Goal: Transaction & Acquisition: Purchase product/service

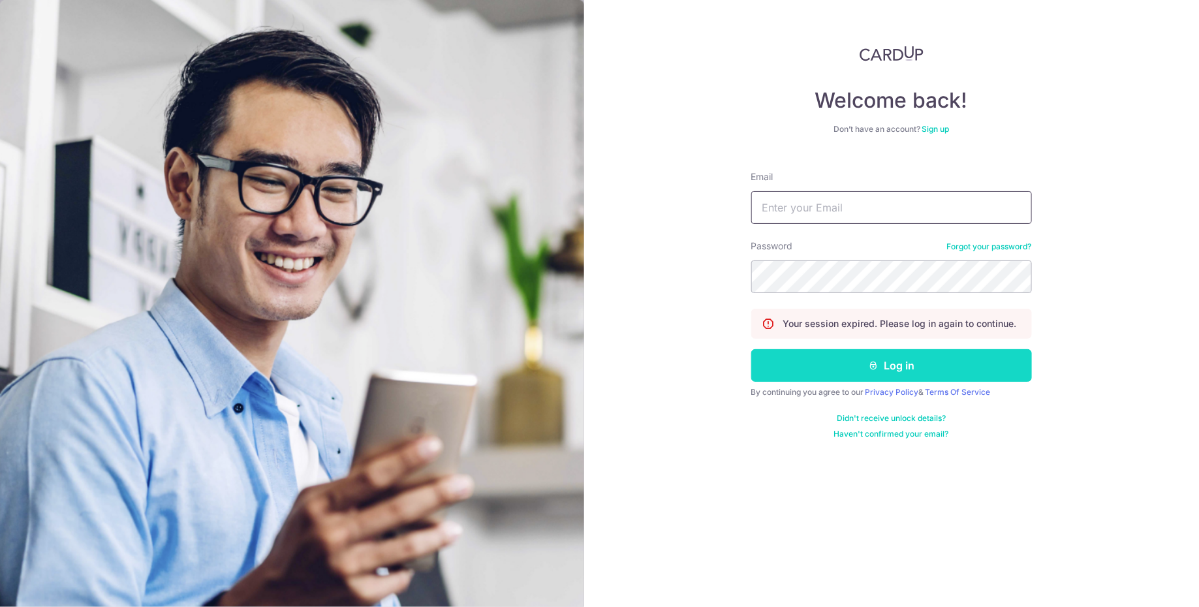
type input "[EMAIL_ADDRESS][DOMAIN_NAME]"
click at [806, 364] on button "Log in" at bounding box center [892, 365] width 281 height 33
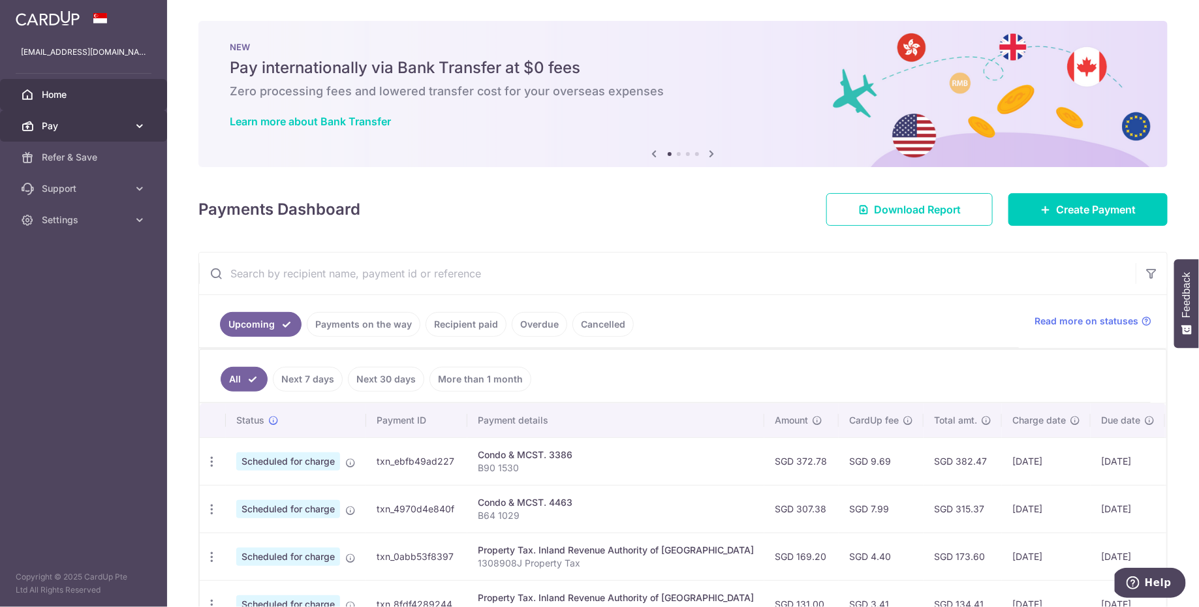
click at [76, 121] on span "Pay" at bounding box center [85, 125] width 86 height 13
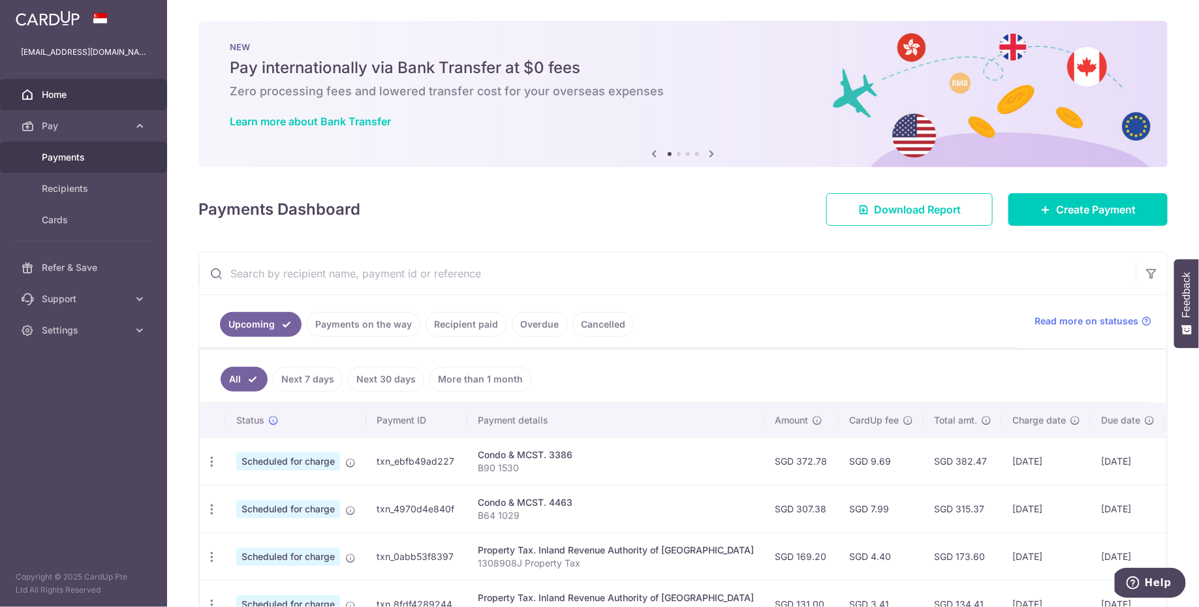
click at [83, 153] on span "Payments" at bounding box center [85, 157] width 86 height 13
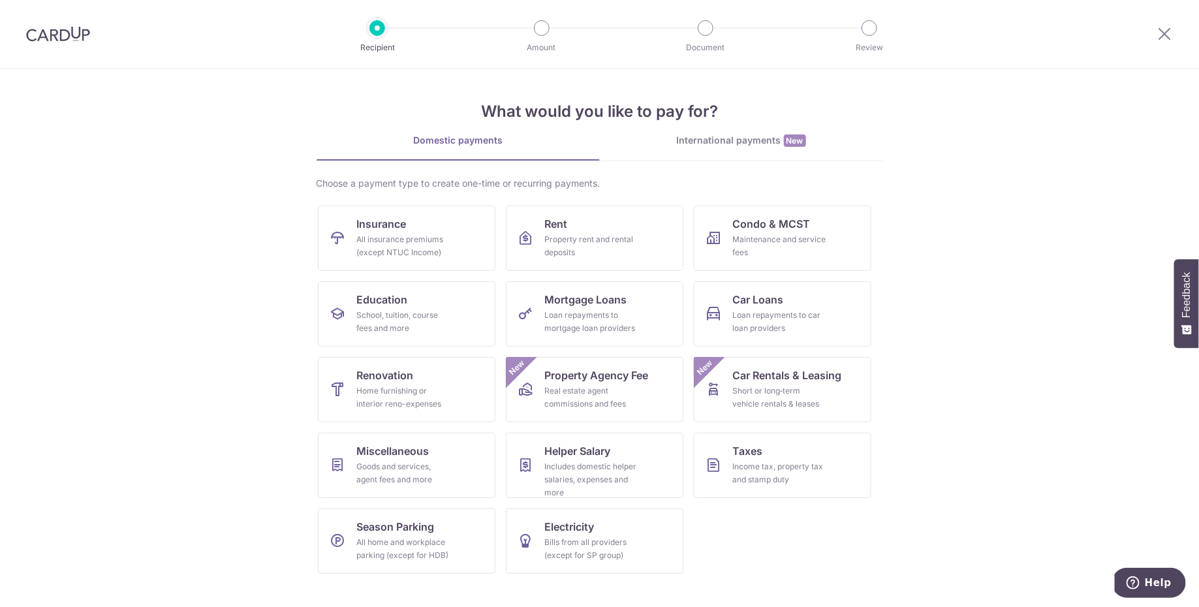
click at [536, 182] on div "Choose a payment type to create one-time or recurring payments." at bounding box center [600, 183] width 567 height 13
click at [742, 465] on div "Income tax, property tax and stamp duty" at bounding box center [780, 473] width 94 height 26
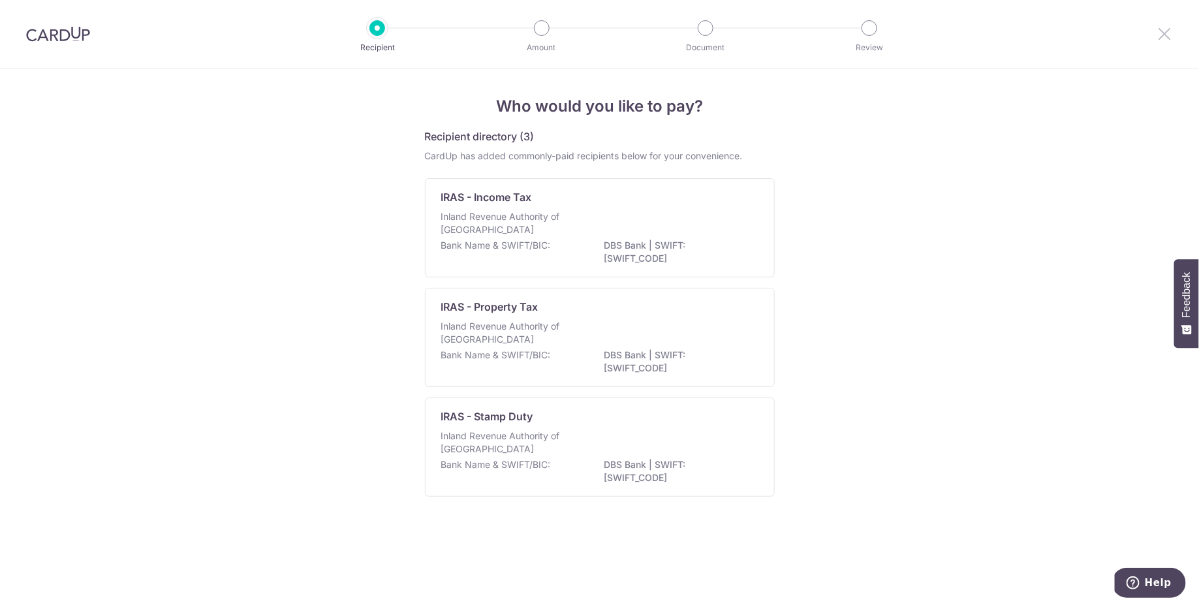
click at [1160, 31] on icon at bounding box center [1166, 33] width 16 height 16
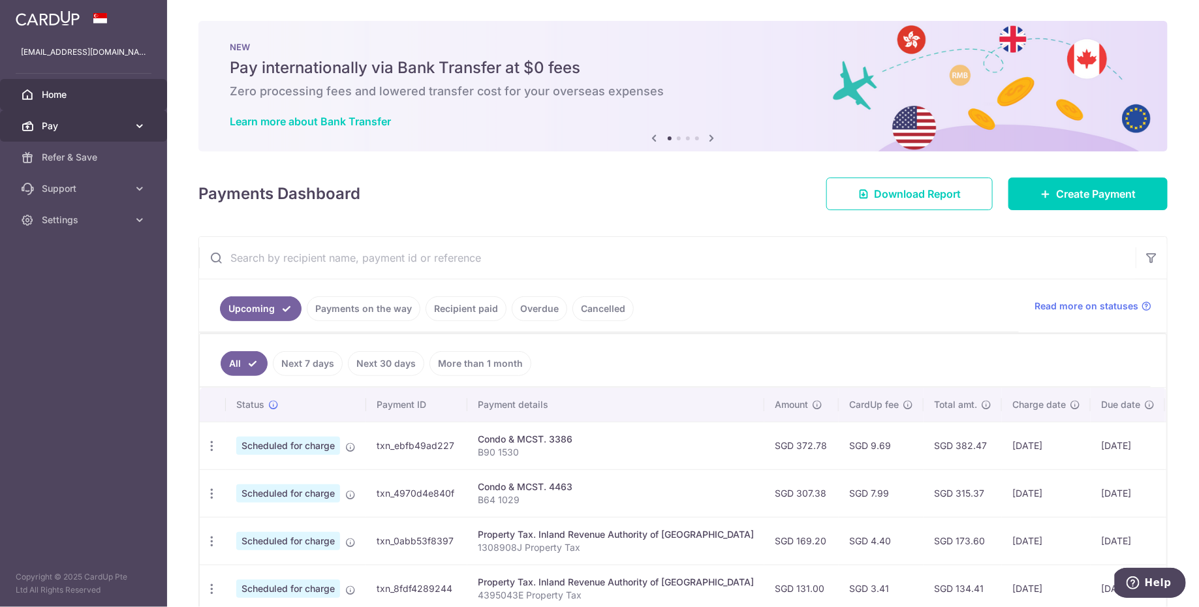
click at [107, 125] on span "Pay" at bounding box center [85, 125] width 86 height 13
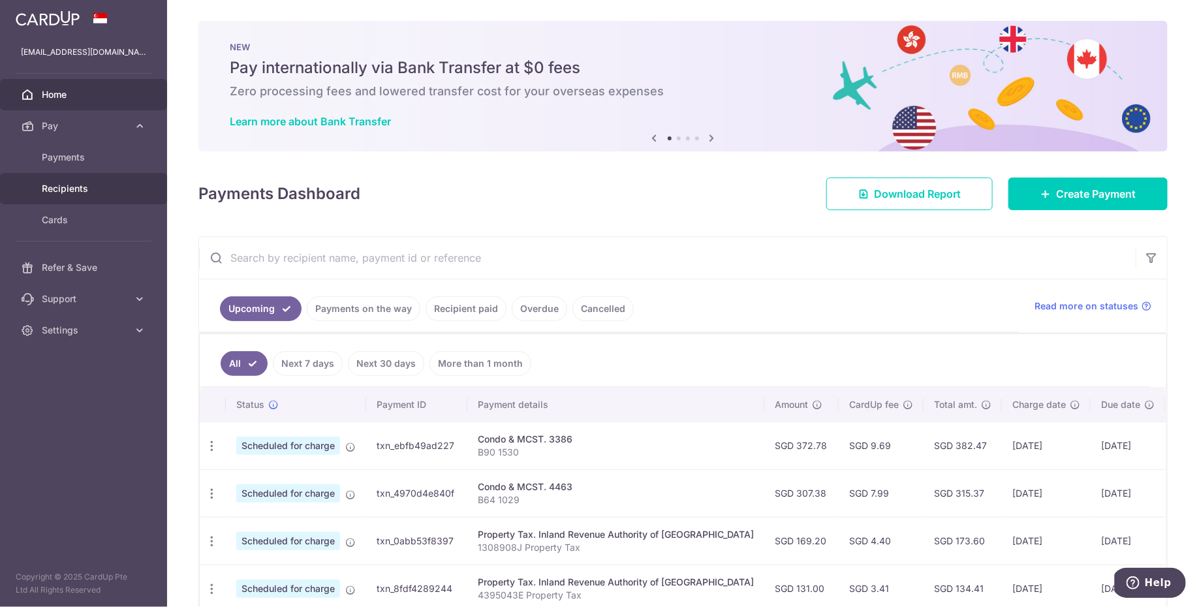
click at [102, 185] on span "Recipients" at bounding box center [85, 188] width 86 height 13
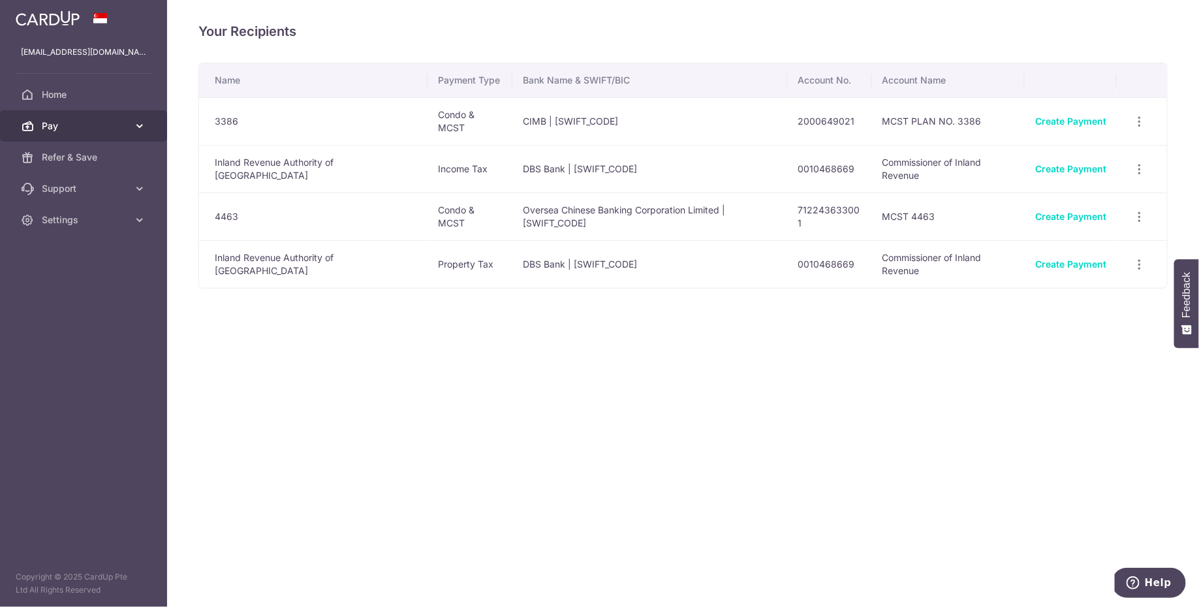
click at [80, 121] on span "Pay" at bounding box center [85, 125] width 86 height 13
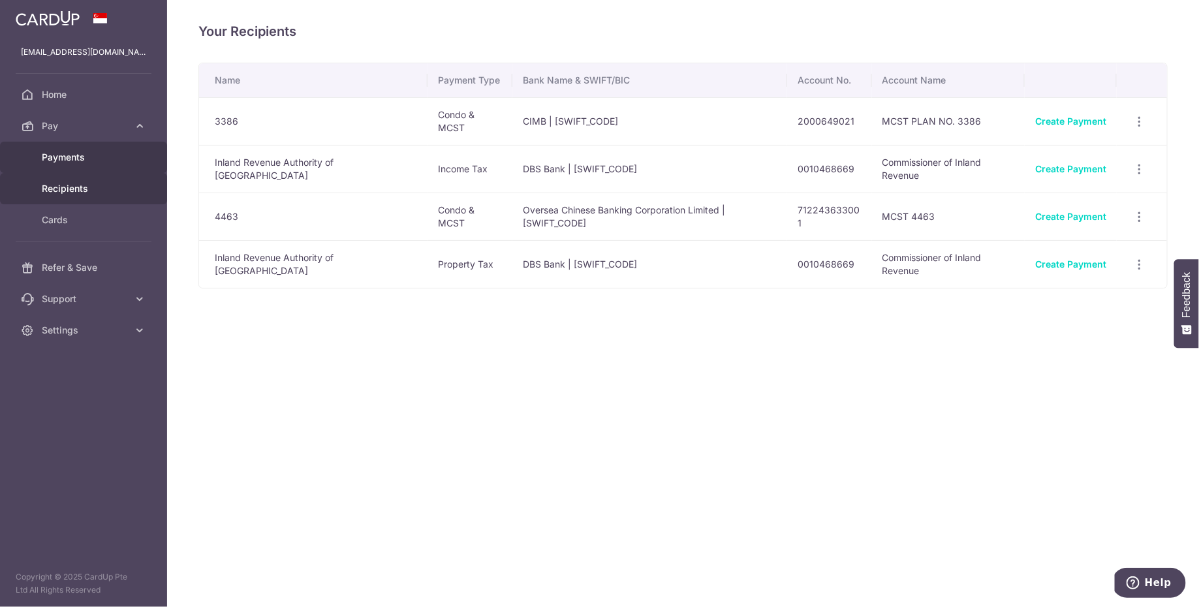
click at [86, 164] on link "Payments" at bounding box center [83, 157] width 167 height 31
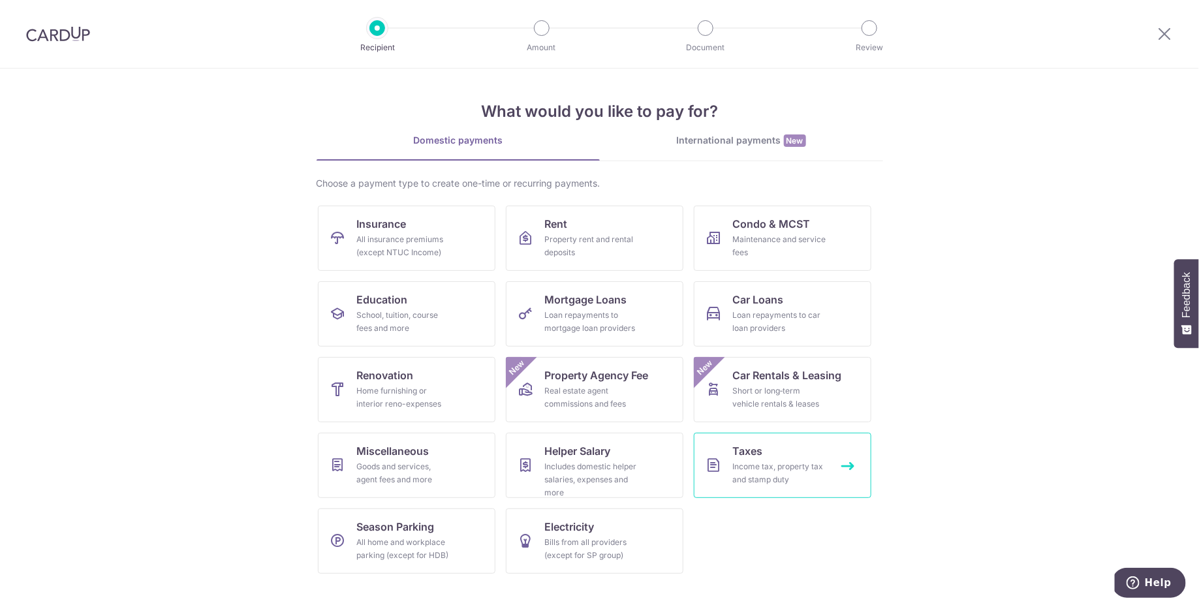
click at [780, 464] on div "Income tax, property tax and stamp duty" at bounding box center [780, 473] width 94 height 26
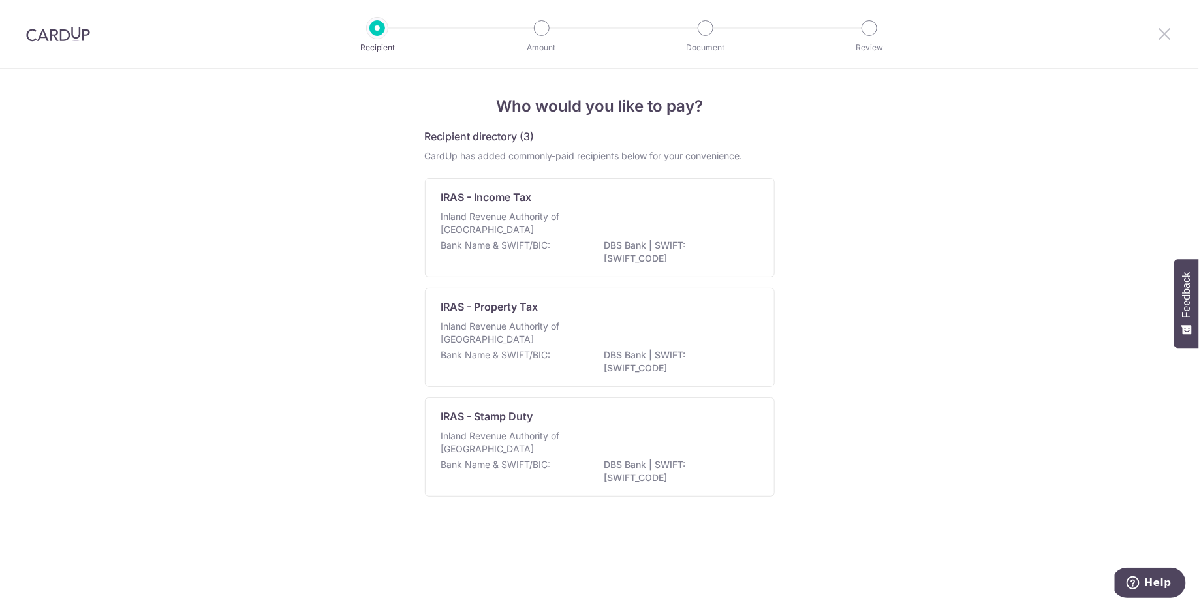
click at [1165, 29] on icon at bounding box center [1166, 33] width 16 height 16
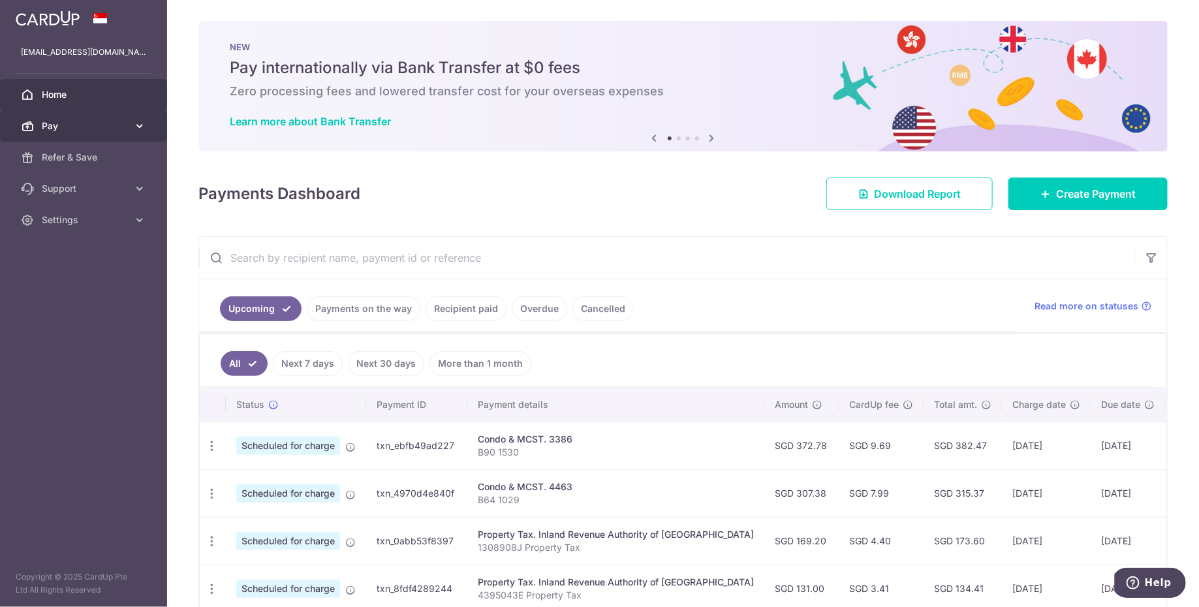
click at [137, 134] on link "Pay" at bounding box center [83, 125] width 167 height 31
click at [92, 125] on span "Pay" at bounding box center [85, 125] width 86 height 13
click at [1041, 191] on icon at bounding box center [1046, 194] width 10 height 10
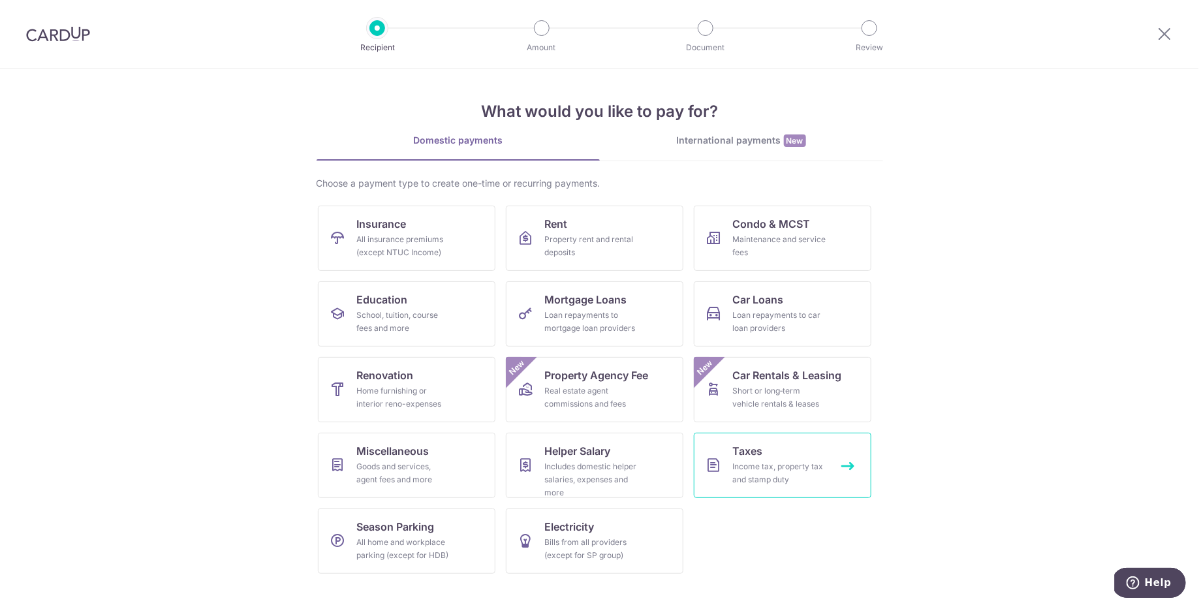
click at [795, 456] on link "Taxes Income tax, property tax and stamp duty" at bounding box center [783, 465] width 178 height 65
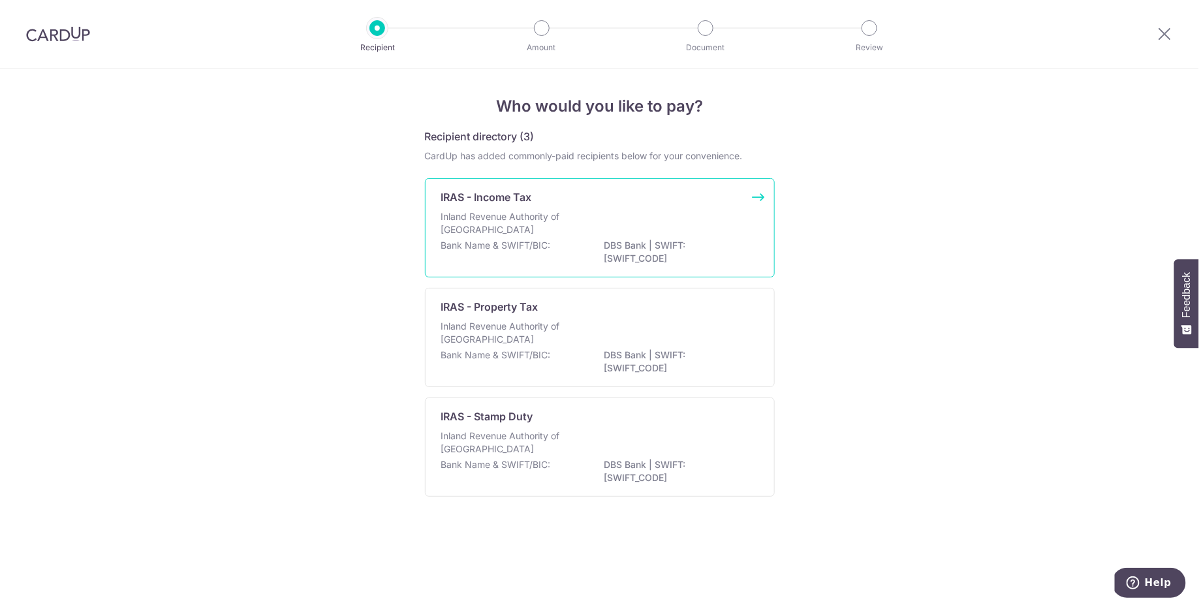
click at [669, 267] on div "IRAS - Income Tax Inland Revenue Authority of Singapore Bank Name & SWIFT/BIC: …" at bounding box center [600, 227] width 350 height 99
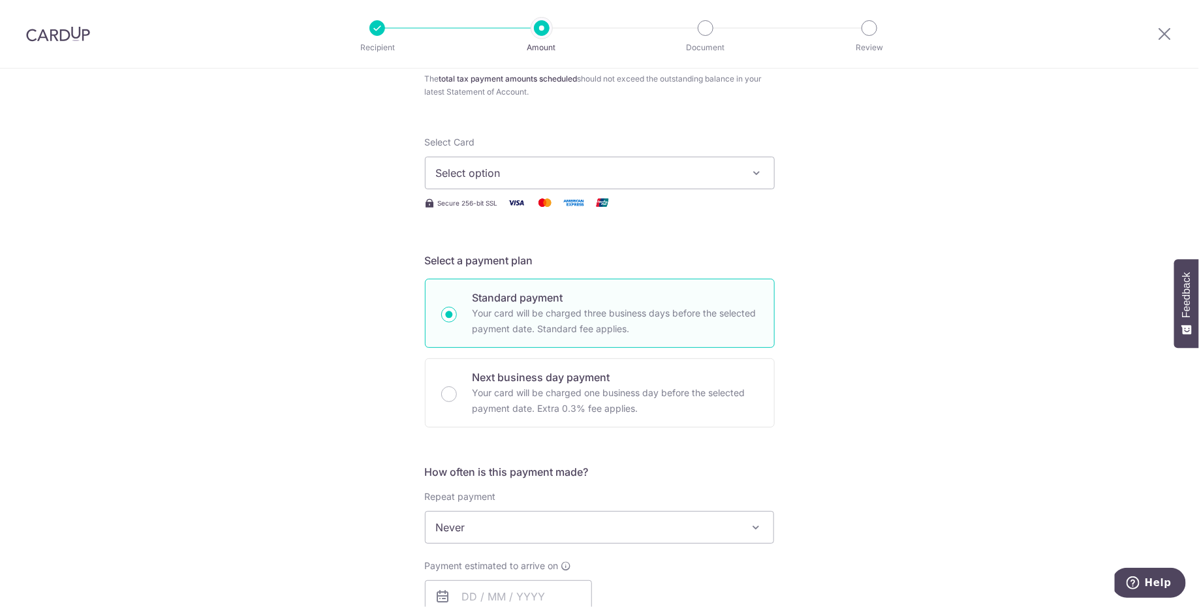
scroll to position [474, 0]
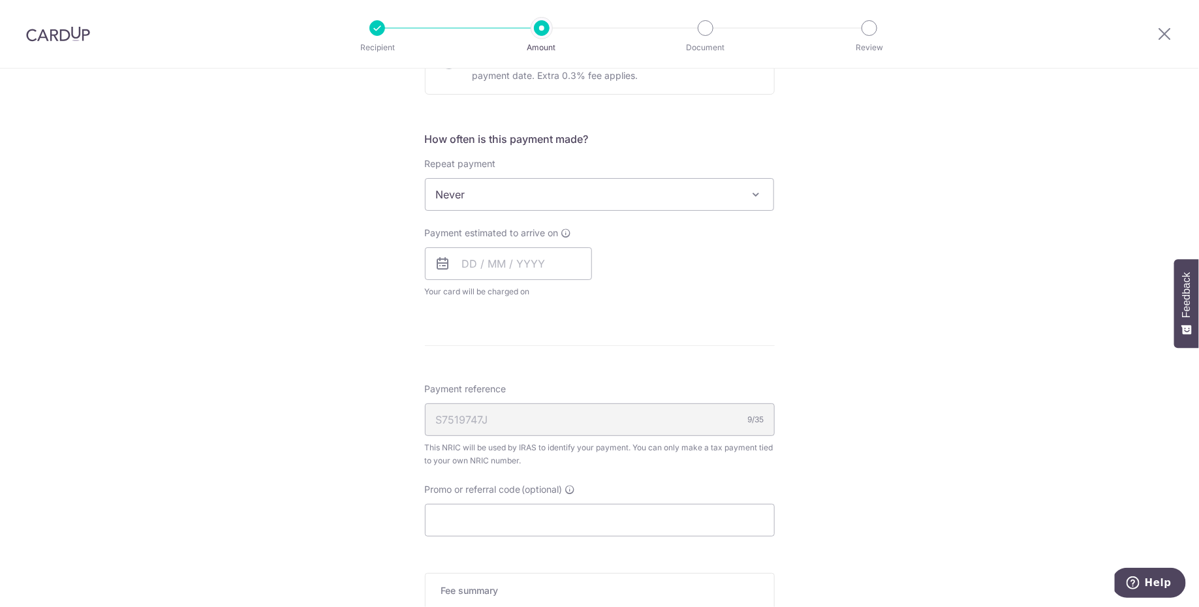
click at [46, 39] on img at bounding box center [58, 34] width 64 height 16
